Goal: Task Accomplishment & Management: Manage account settings

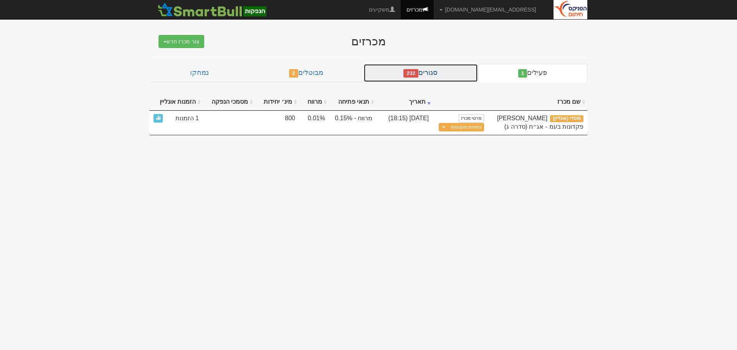
click at [453, 76] on link "סגורים 232" at bounding box center [420, 73] width 114 height 18
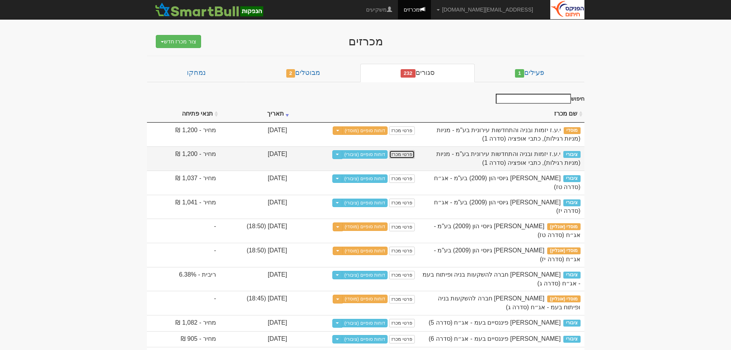
click at [414, 158] on link "פרטי מכרז" at bounding box center [401, 154] width 25 height 8
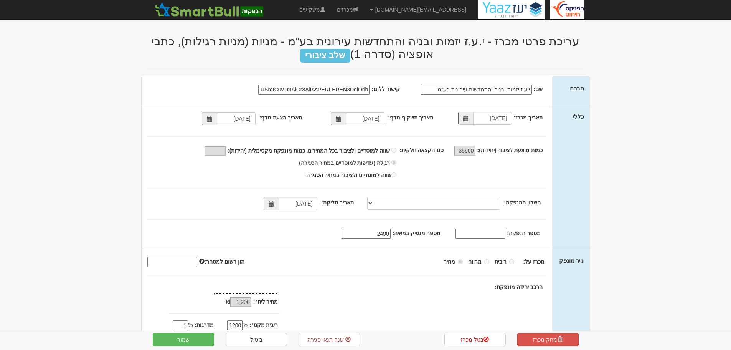
type input "[DATE]"
select select
type input "[DATE]"
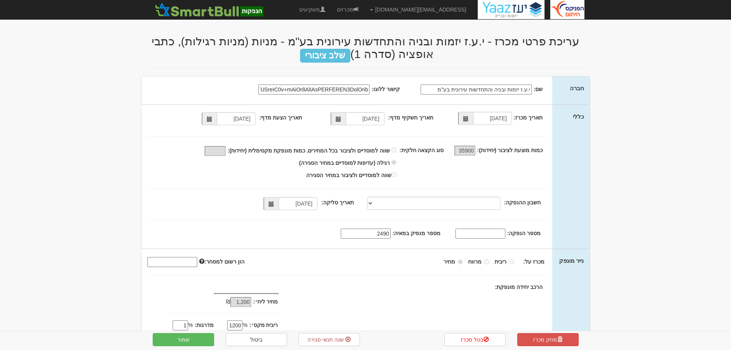
select select "מניות"
select select "כתבי אופציה"
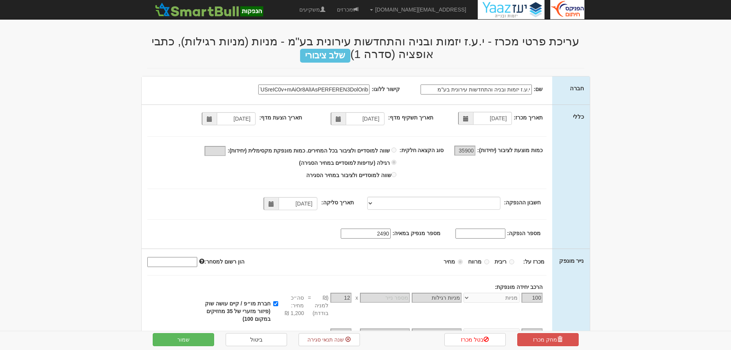
click at [479, 232] on input "מספר הנפקה:" at bounding box center [480, 233] width 50 height 10
type input "0000"
click at [655, 209] on body "yoavf@fnxu.co.il הגדרות חשבונות הנפקה תבניות הודעות קיבול" at bounding box center [365, 220] width 731 height 441
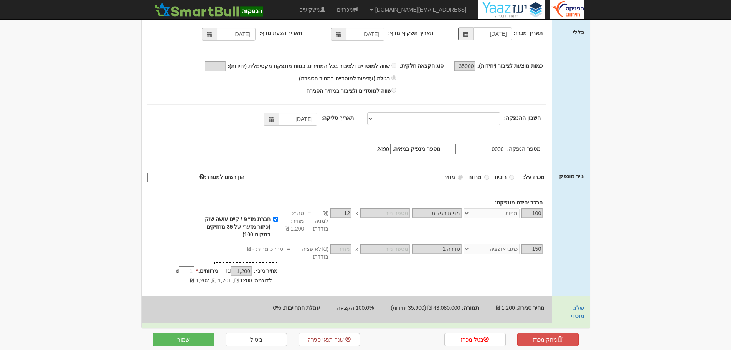
scroll to position [86, 0]
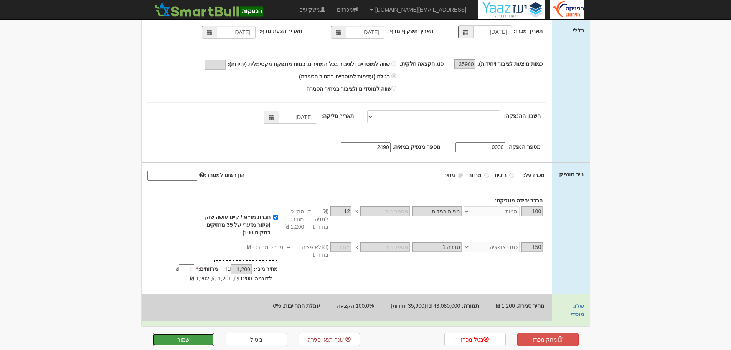
click at [180, 339] on button "שמור" at bounding box center [183, 339] width 61 height 13
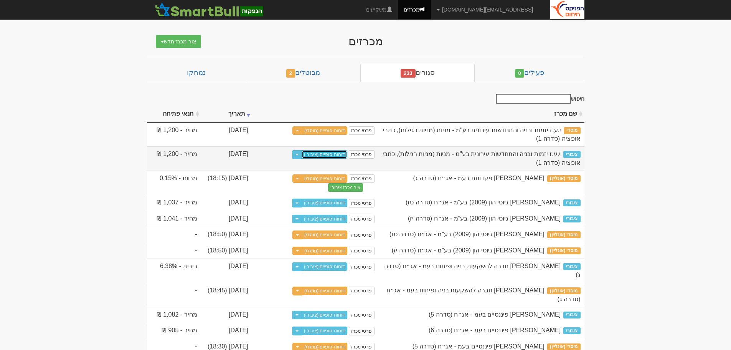
click at [323, 154] on link "דוחות סופיים (ציבורי)" at bounding box center [325, 154] width 46 height 8
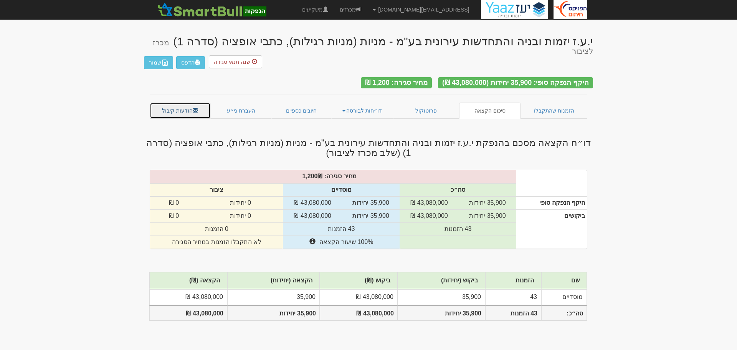
click at [187, 102] on link "הודעות קיבול" at bounding box center [180, 110] width 61 height 16
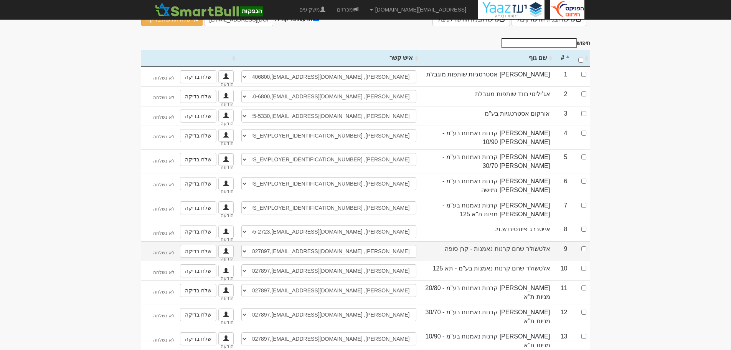
scroll to position [77, 0]
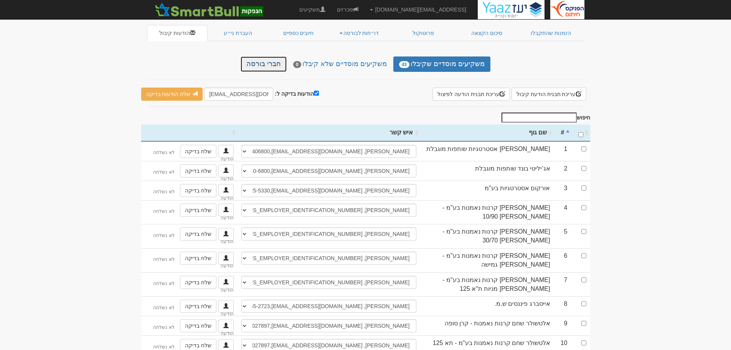
click at [267, 56] on link "חברי בורסה" at bounding box center [264, 63] width 46 height 15
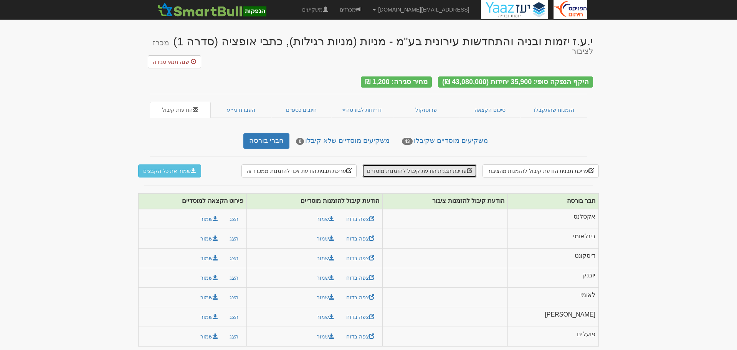
click at [425, 164] on button "עריכת תבנית הודעת קיבול להזמנות מוסדיים" at bounding box center [419, 170] width 115 height 13
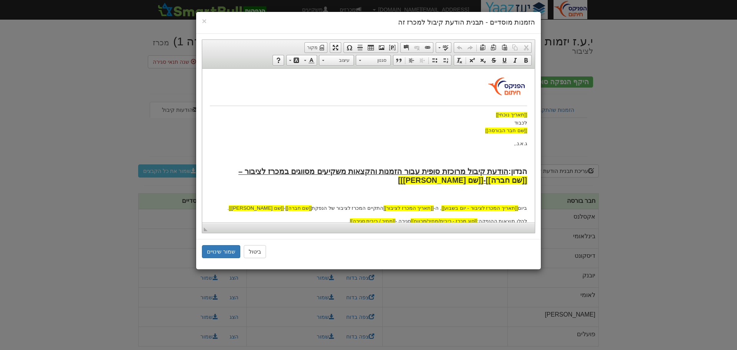
click at [425, 151] on body "[[תאריך נוכחי]] לכבוד [[שם חבר הבורסה]] ג.א.נ., הנדון: הודעת קיבול מרוכזת סופית…" at bounding box center [368, 291] width 317 height 430
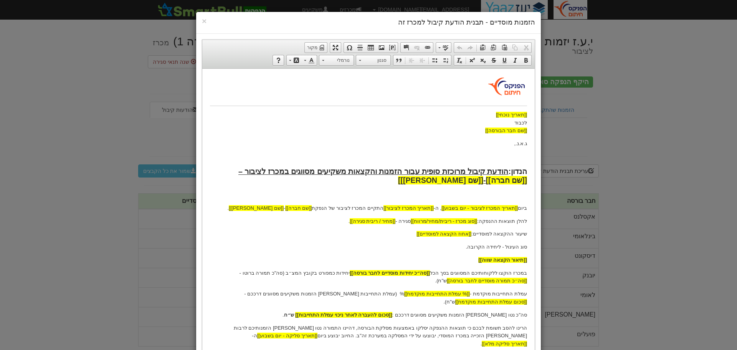
scroll to position [38, 0]
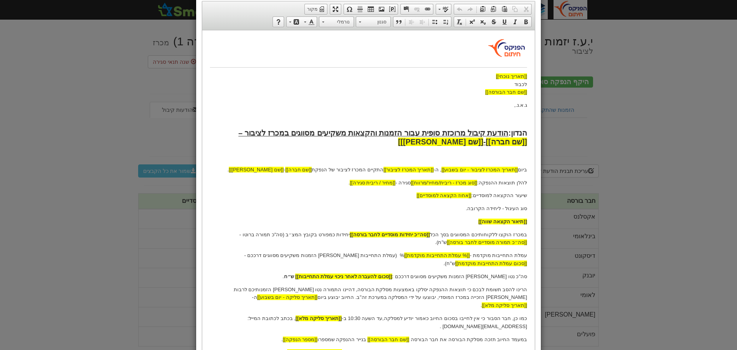
click at [407, 135] on strong "הודעת קיבול מרוכזת סופית עבור הזמנות והקצאות משקיעים מסווגים במכרז לציבור – [[ש…" at bounding box center [382, 136] width 289 height 17
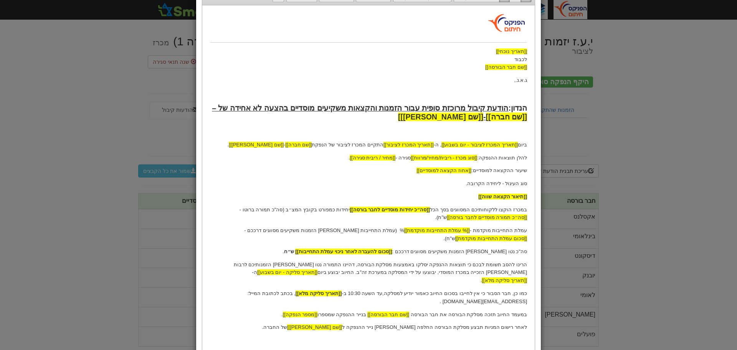
scroll to position [77, 0]
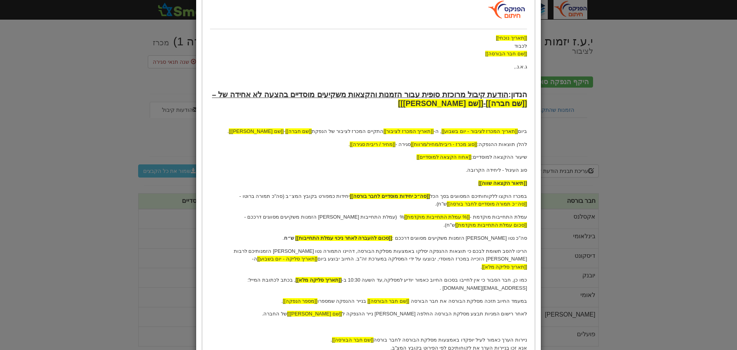
click at [375, 132] on p "ביום [[תאריך המכרז לציבור - יום בשבוע]] , ה- [[תאריך המכרז לציבור]] התקיים המכר…" at bounding box center [368, 131] width 317 height 8
drag, startPoint x: 385, startPoint y: 131, endPoint x: 331, endPoint y: 131, distance: 53.7
click at [331, 131] on p "ביום [[תאריך המכרז לציבור - יום בשבוע]] , ה- [[תאריך המכרז לציבור]] התקיים המכר…" at bounding box center [368, 131] width 317 height 8
drag, startPoint x: 390, startPoint y: 131, endPoint x: 329, endPoint y: 148, distance: 62.9
click at [328, 133] on p "ביום [[תאריך המכרז לציבור - יום בשבוע]] , ה- [[תאריך המכרז לציבור]] התקיים המכר…" at bounding box center [368, 131] width 317 height 8
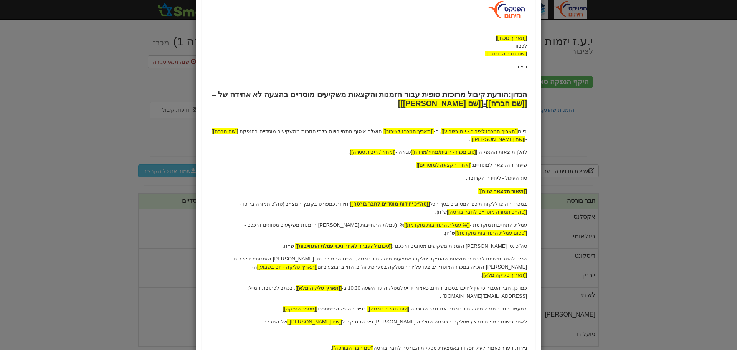
click at [493, 147] on body "[[תאריך נוכחי]] לכבוד [[שם חבר הבורסה]] ג.א.נ., הנדון: הודעת קיבול מרוכזת סופית…" at bounding box center [368, 219] width 317 height 438
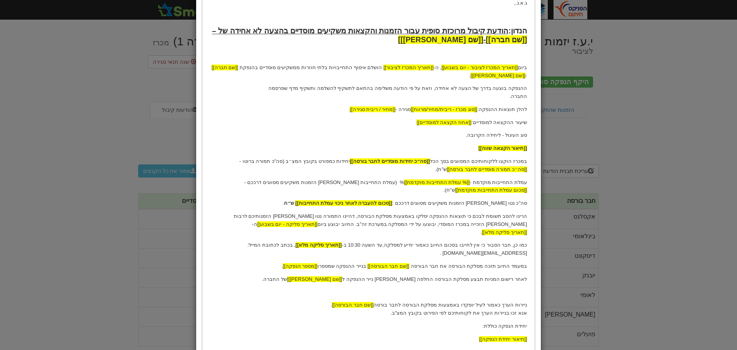
scroll to position [153, 0]
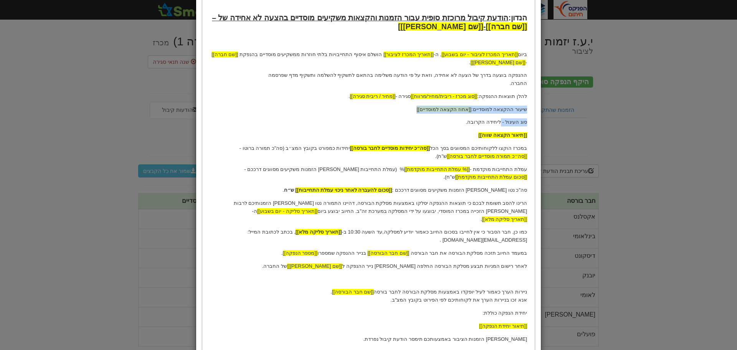
drag, startPoint x: 526, startPoint y: 109, endPoint x: 502, endPoint y: 116, distance: 25.1
click at [502, 116] on body "[[תאריך נוכחי]] לכבוד [[שם חבר הבורסה]] ג.א.נ., הנדון: הודעת קיבול מרוכזת סופית…" at bounding box center [368, 152] width 317 height 459
click at [508, 120] on p "סוג העיגול - ליחידה הקרובה." at bounding box center [368, 122] width 317 height 8
click at [468, 148] on p "במכרז הוקצו ללקוחותיכם המסווגים בסך הכל [[סה״כ יחידות מוסדיים לחבר בורסה]] יחיד…" at bounding box center [368, 152] width 317 height 16
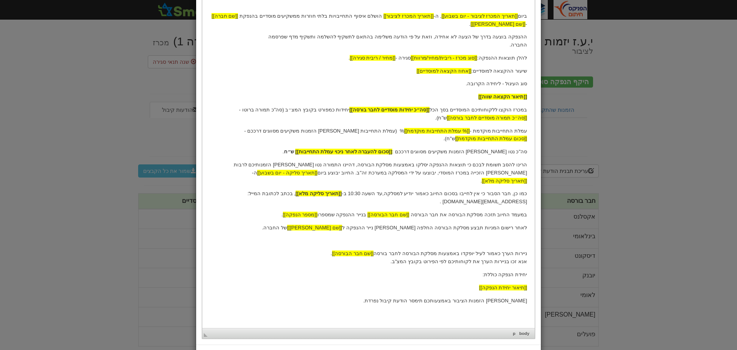
scroll to position [229, 0]
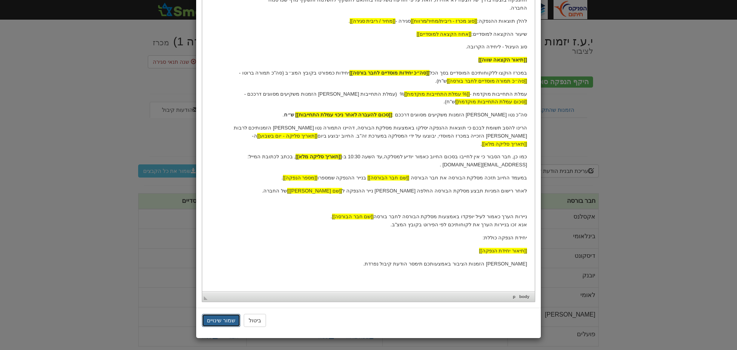
click at [222, 320] on button "שמור שינויים" at bounding box center [221, 319] width 38 height 13
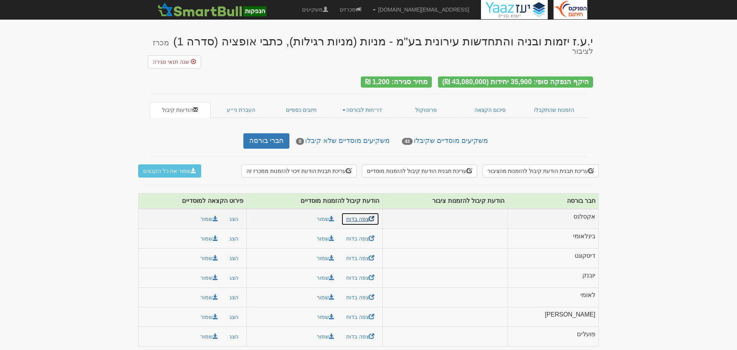
click at [377, 212] on link "צפה בדוח" at bounding box center [360, 218] width 38 height 13
click at [442, 164] on button "עריכת תבנית הודעת קיבול להזמנות מוסדיים" at bounding box center [419, 170] width 115 height 13
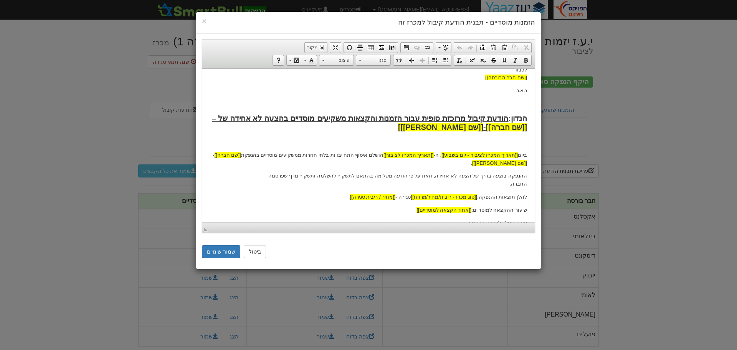
scroll to position [115, 0]
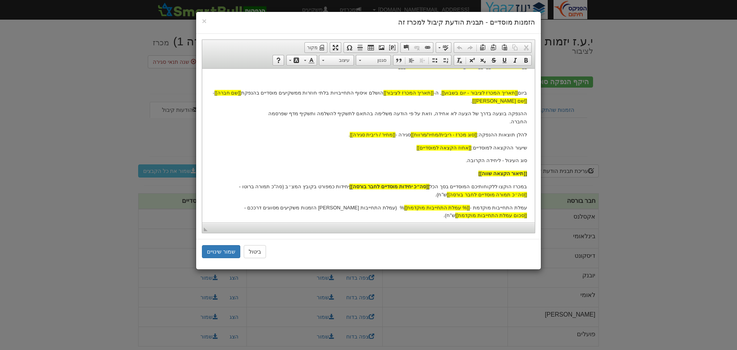
click at [448, 152] on body "[[תאריך נוכחי]] לכבוד [[שם חבר הבורסה]] ג.א.נ., הנדון: הודעת קיבול מרוכזת סופית…" at bounding box center [368, 190] width 317 height 459
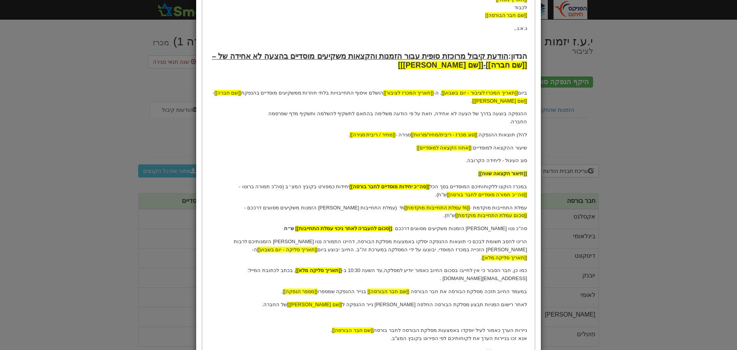
click at [497, 206] on p "עמלת התחייבות מוקדמת - [[% עמלת התחייבות מוקדמת]] % (עמלת התחייבות בגין הזמנות …" at bounding box center [368, 212] width 317 height 16
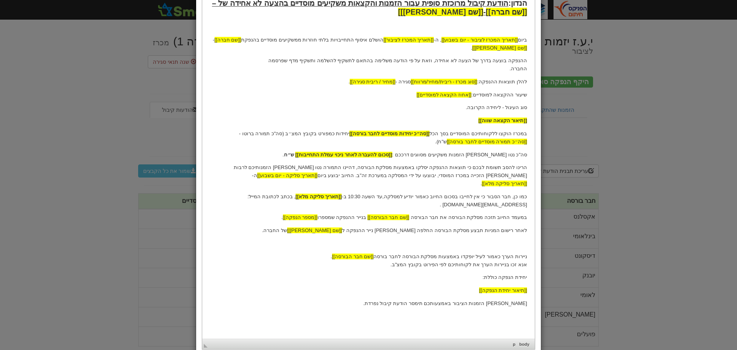
scroll to position [216, 0]
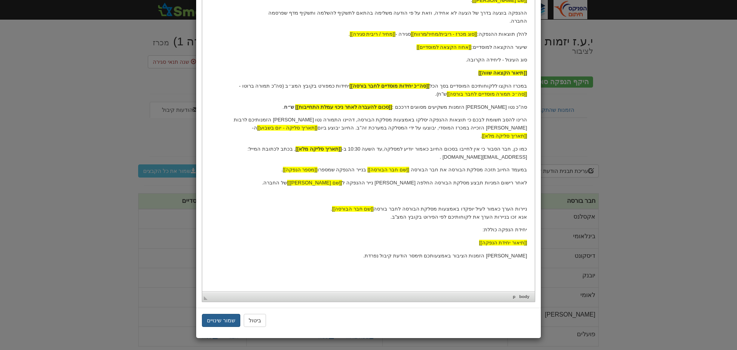
click at [219, 320] on button "שמור שינויים" at bounding box center [221, 319] width 38 height 13
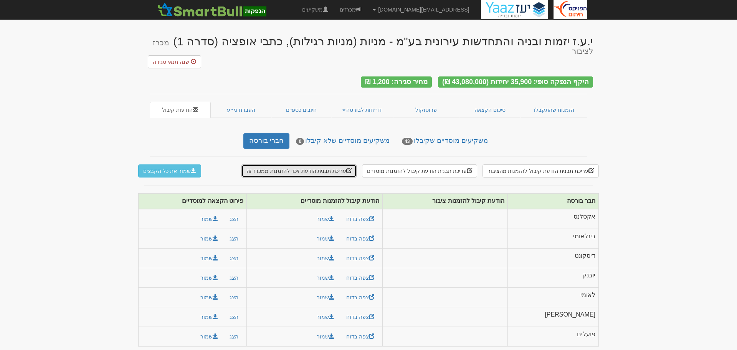
click at [331, 164] on button "עריכת תבנית הודעת זיכוי להזמנות ממכרז זה" at bounding box center [298, 170] width 115 height 13
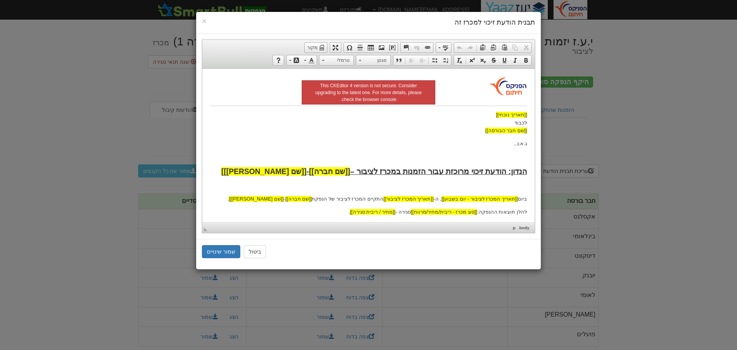
click at [412, 139] on p "ג.א.נ.," at bounding box center [368, 143] width 317 height 8
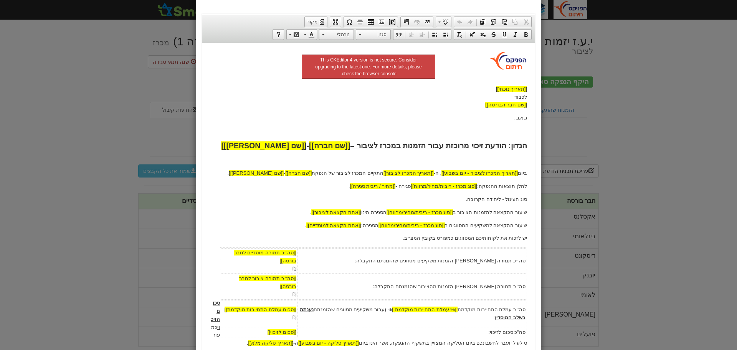
scroll to position [38, 0]
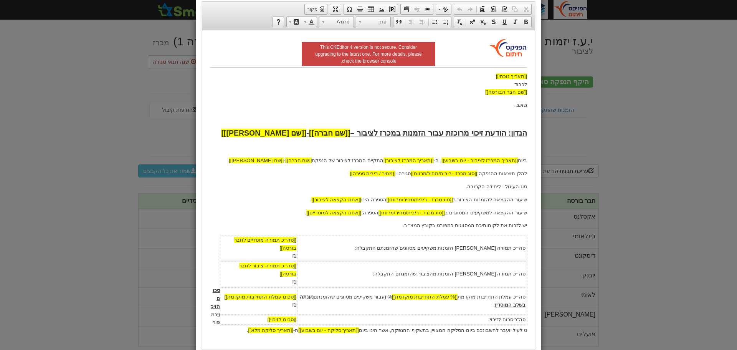
click at [401, 131] on strong "הנדון: הודעת זיכוי מרוכזת עבור הזמנות במכרז לציבור – [[שם חברה]] - [[שם נייר מו…" at bounding box center [374, 132] width 306 height 8
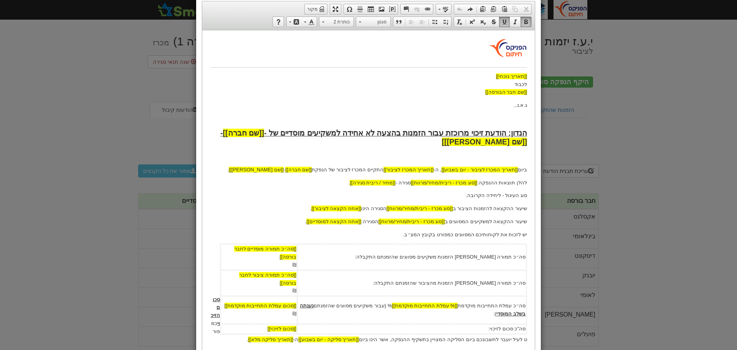
click at [387, 167] on p "ביום [[תאריך המכרז לציבור - יום בשבוע]] , ה- [[תאריך המכרז לציבור]] התקיים המכר…" at bounding box center [368, 169] width 317 height 8
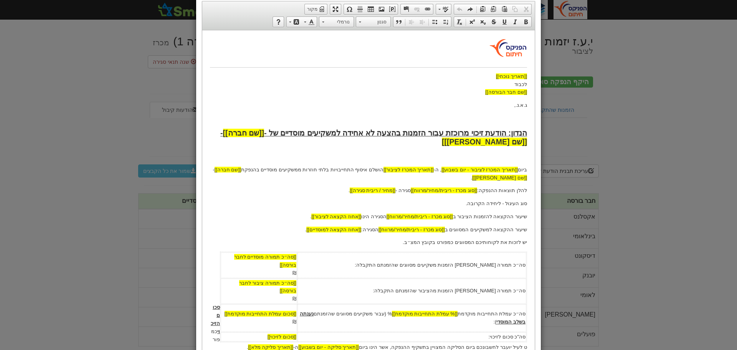
click at [509, 187] on p "להלן תוצאות ההנפקה: [[סוג מכרז - ריבית/מחיר/מרווח]] סגירה - [[מחיר / ריבית סגיר…" at bounding box center [368, 190] width 317 height 8
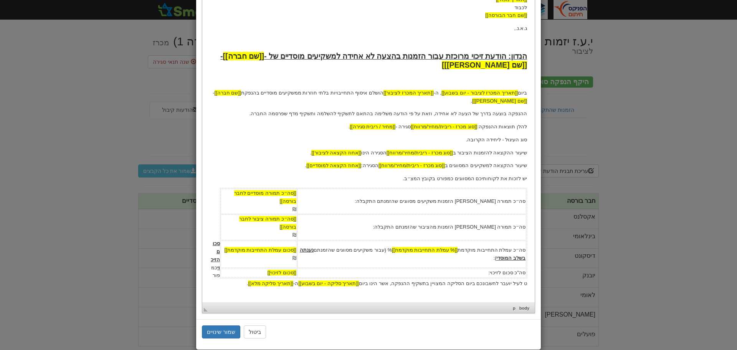
scroll to position [127, 0]
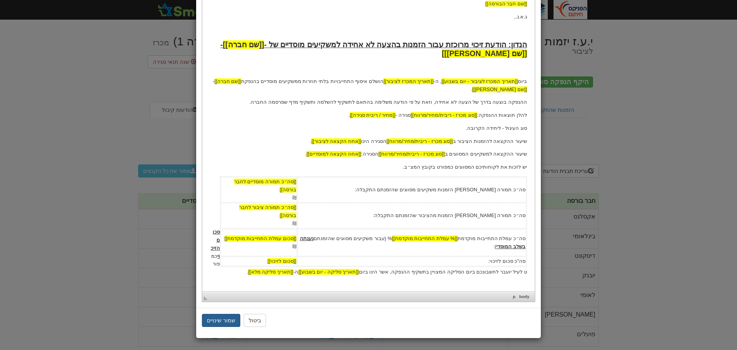
click at [230, 318] on button "שמור שינויים" at bounding box center [221, 319] width 38 height 13
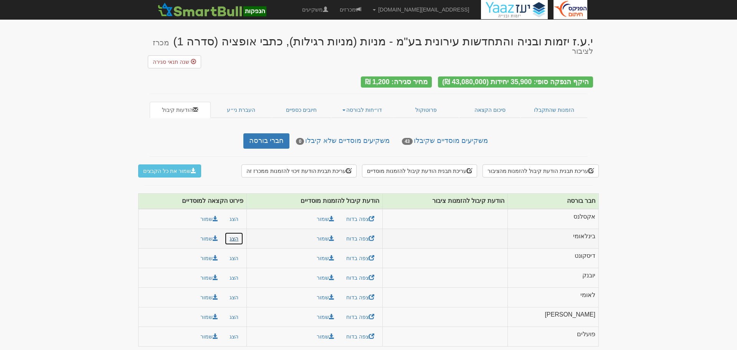
click at [240, 232] on button "הצג" at bounding box center [233, 238] width 19 height 13
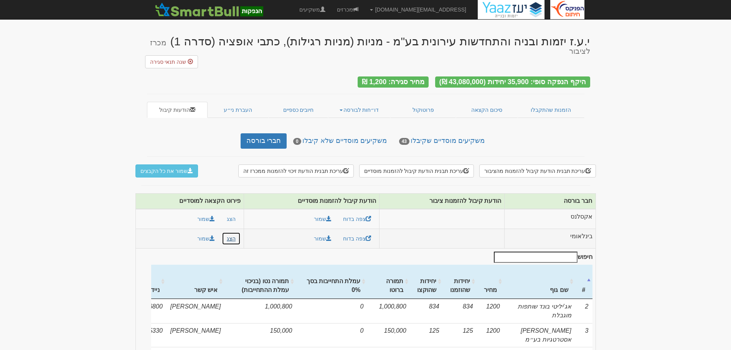
click at [240, 232] on button "הצג" at bounding box center [231, 238] width 19 height 13
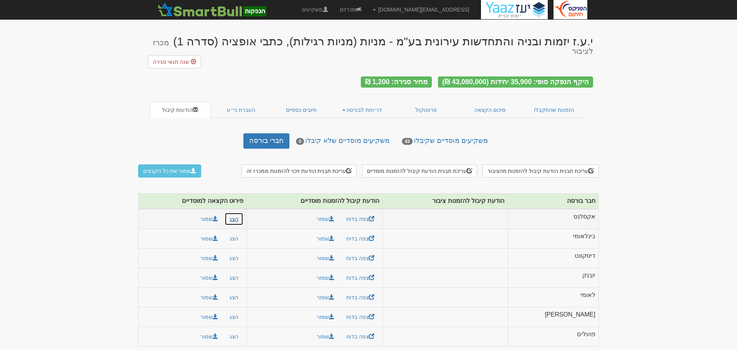
click at [240, 212] on button "הצג" at bounding box center [233, 218] width 19 height 13
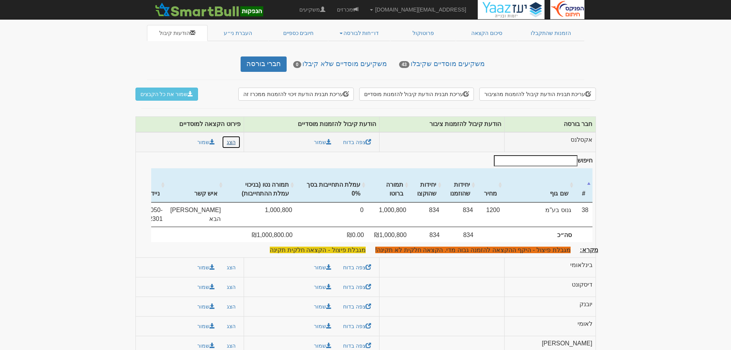
scroll to position [105, 0]
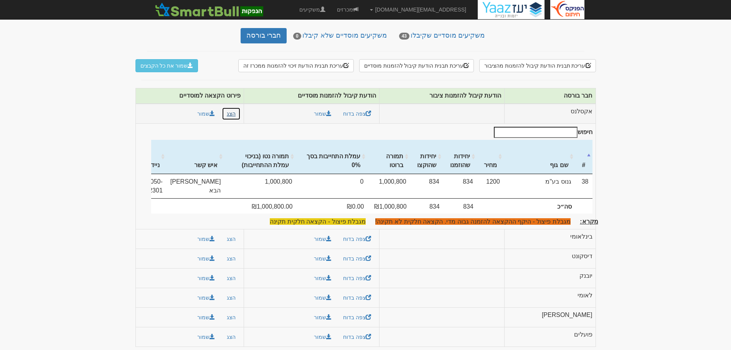
click at [237, 107] on button "הצג" at bounding box center [231, 113] width 19 height 13
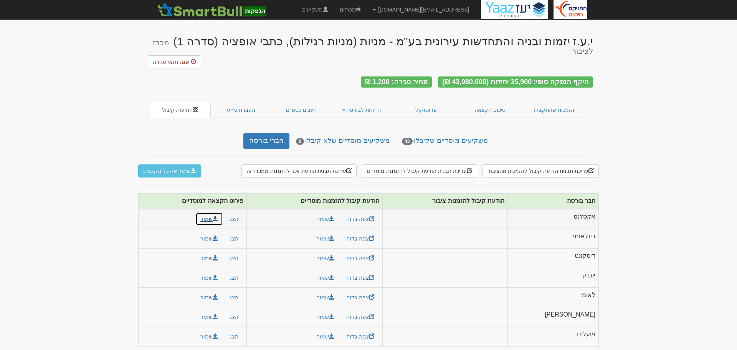
click at [214, 212] on button "שמור" at bounding box center [209, 218] width 28 height 13
click at [379, 232] on link "צפה בדוח" at bounding box center [360, 238] width 38 height 13
click at [187, 164] on button "שמור את כל הקבצים" at bounding box center [169, 170] width 63 height 13
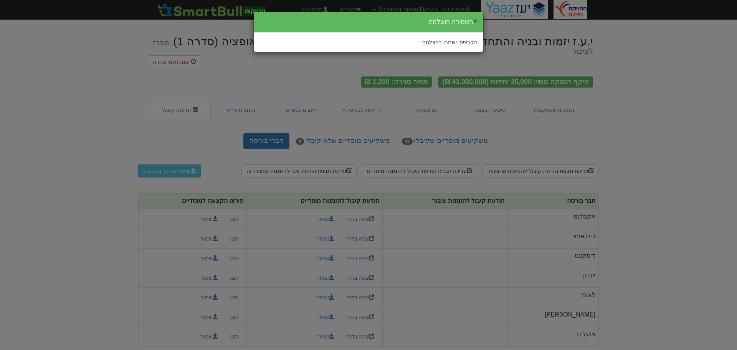
click at [476, 21] on button "×" at bounding box center [475, 21] width 5 height 8
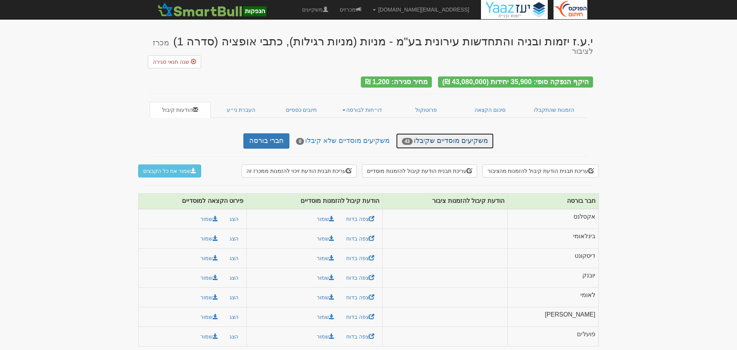
click at [475, 133] on link "משקיעים מוסדיים שקיבלו 43" at bounding box center [444, 140] width 97 height 15
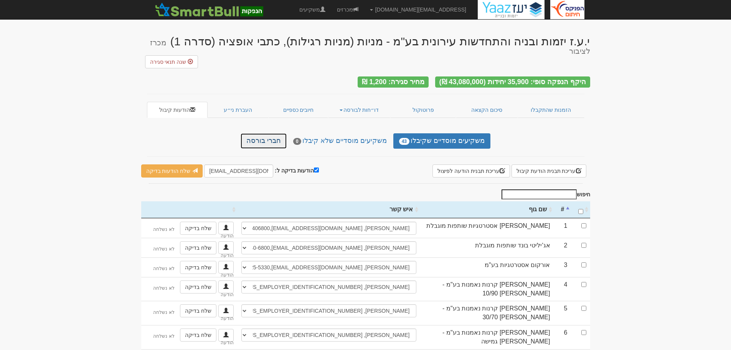
click at [273, 133] on link "חברי בורסה" at bounding box center [264, 140] width 46 height 15
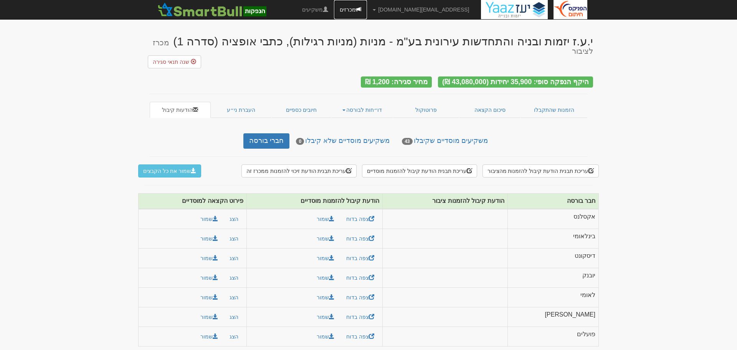
click at [367, 10] on link "מכרזים" at bounding box center [350, 9] width 33 height 19
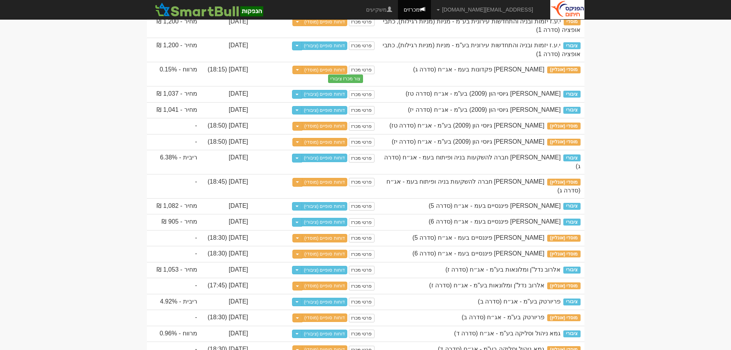
scroll to position [115, 0]
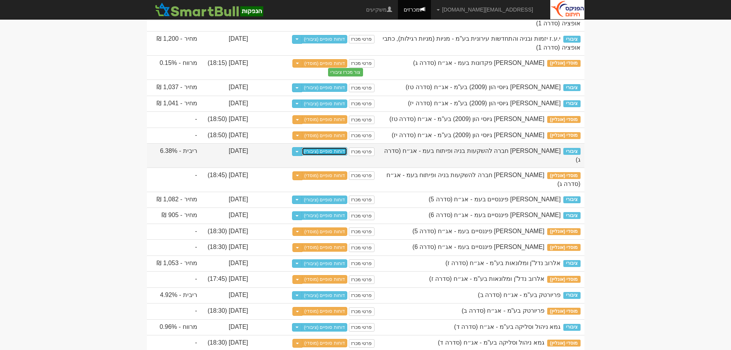
click at [337, 155] on link "דוחות סופיים (ציבורי)" at bounding box center [325, 151] width 46 height 8
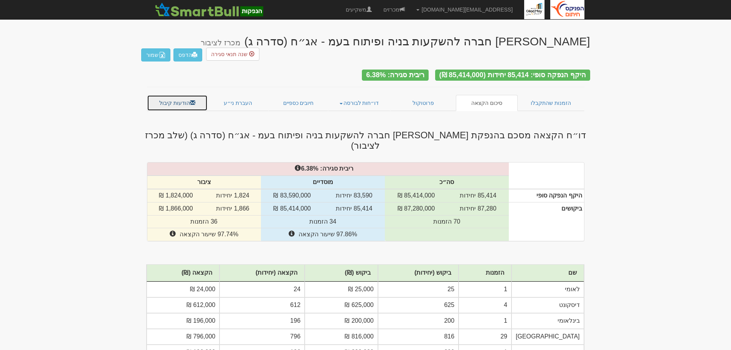
click at [185, 95] on link "הודעות קיבול" at bounding box center [177, 103] width 61 height 16
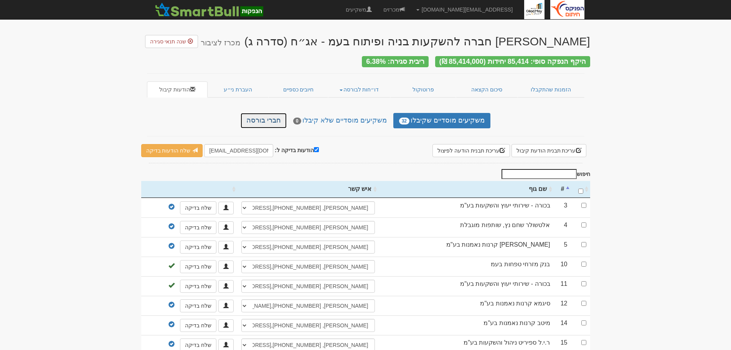
click at [271, 115] on link "חברי בורסה" at bounding box center [264, 120] width 46 height 15
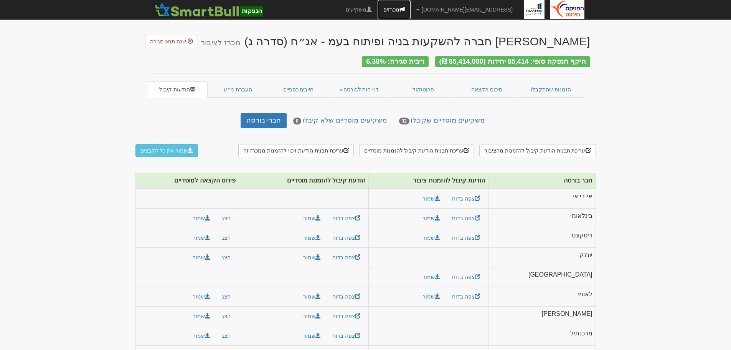
click at [411, 11] on link "מכרזים" at bounding box center [394, 9] width 33 height 19
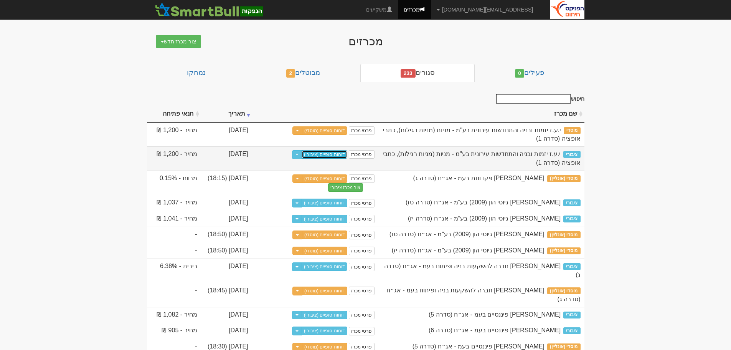
click at [335, 155] on link "דוחות סופיים (ציבורי)" at bounding box center [325, 154] width 46 height 8
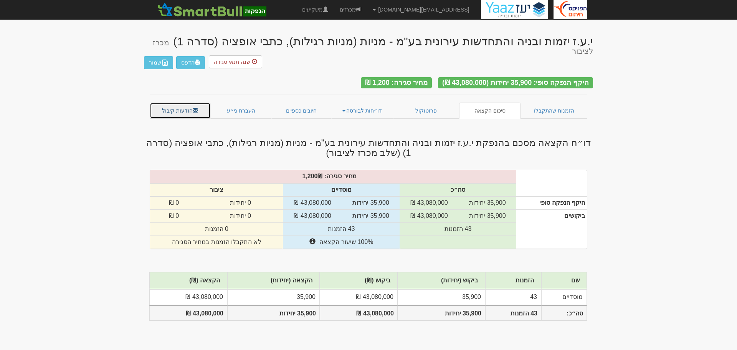
click at [187, 103] on link "הודעות קיבול" at bounding box center [180, 110] width 61 height 16
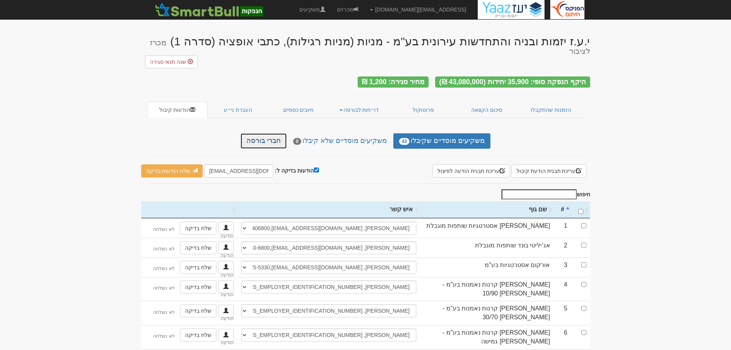
click at [263, 133] on link "חברי בורסה" at bounding box center [264, 140] width 46 height 15
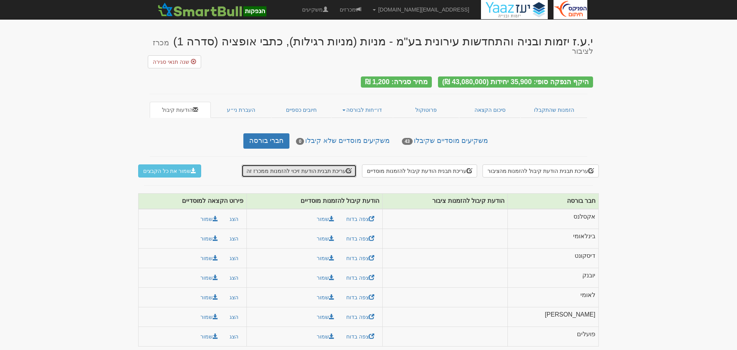
click at [328, 164] on button "עריכת תבנית הודעת זיכוי להזמנות ממכרז זה" at bounding box center [298, 170] width 115 height 13
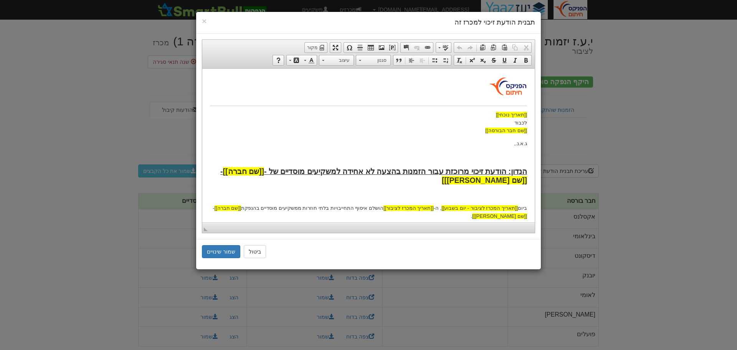
click at [374, 144] on p "ג.א.נ.," at bounding box center [368, 143] width 317 height 8
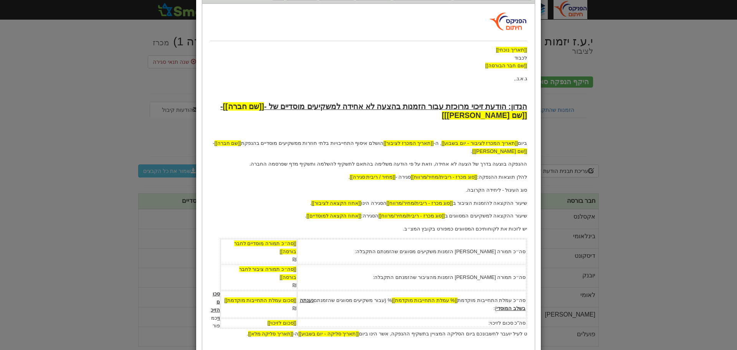
scroll to position [77, 0]
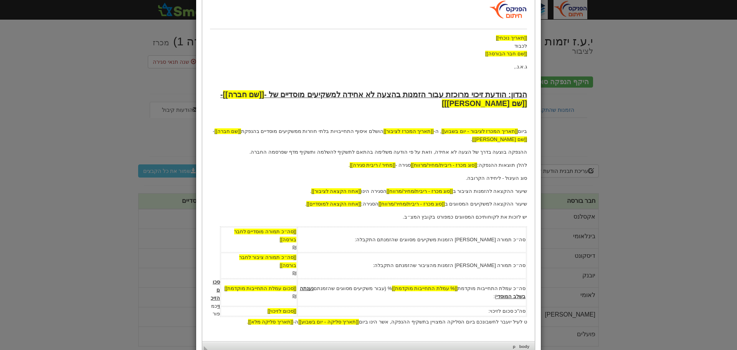
click at [490, 193] on p "שיעור ההקצאה להזמנות הציבור ב [[סוג מכרז - ריבית/מחיר/מרווח]] הסגירה הינו [[אחו…" at bounding box center [368, 191] width 317 height 8
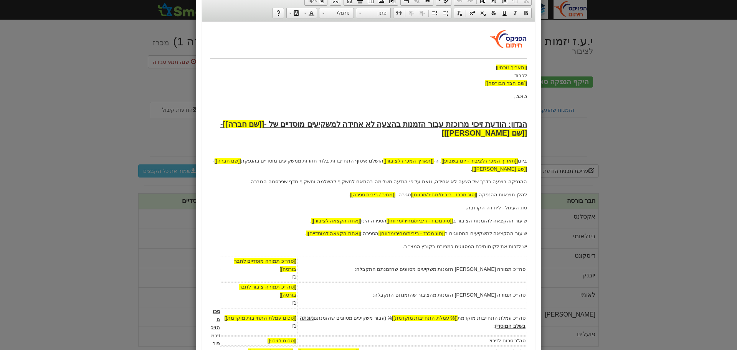
scroll to position [0, 0]
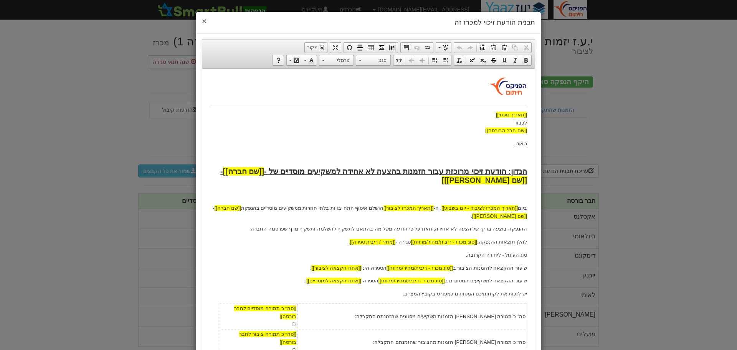
click at [206, 20] on span "×" at bounding box center [204, 20] width 5 height 9
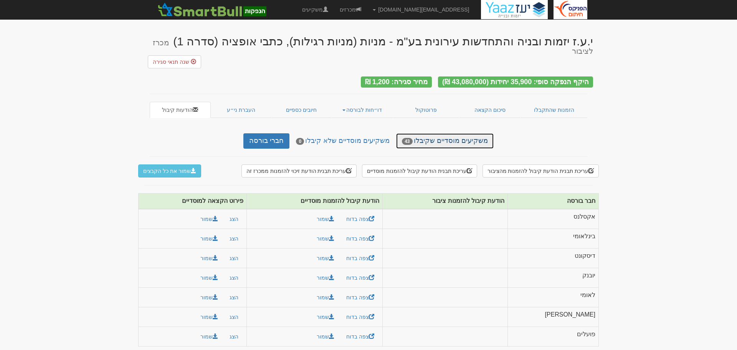
click at [450, 133] on link "משקיעים מוסדיים שקיבלו 43" at bounding box center [444, 140] width 97 height 15
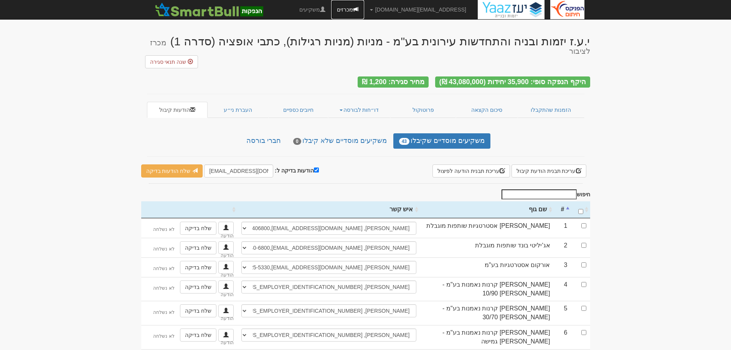
click at [364, 5] on link "מכרזים" at bounding box center [347, 9] width 33 height 19
